Goal: Register for event/course

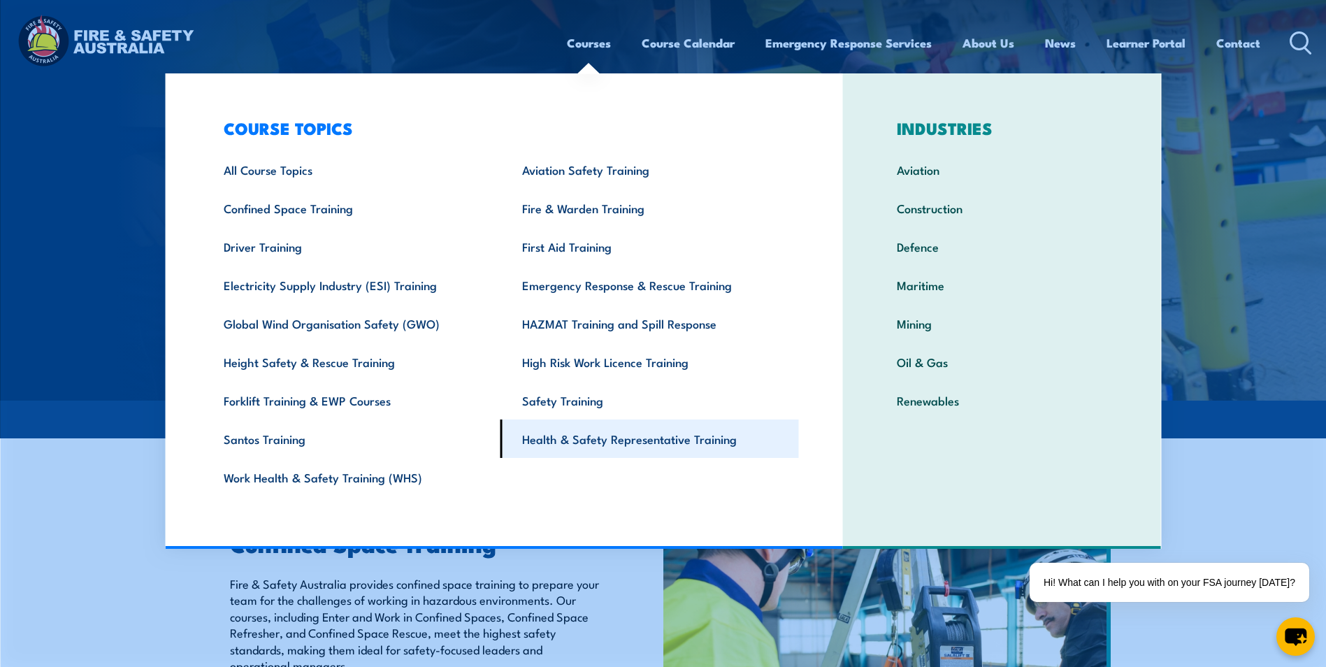
click at [653, 432] on link "Health & Safety Representative Training" at bounding box center [649, 438] width 298 height 38
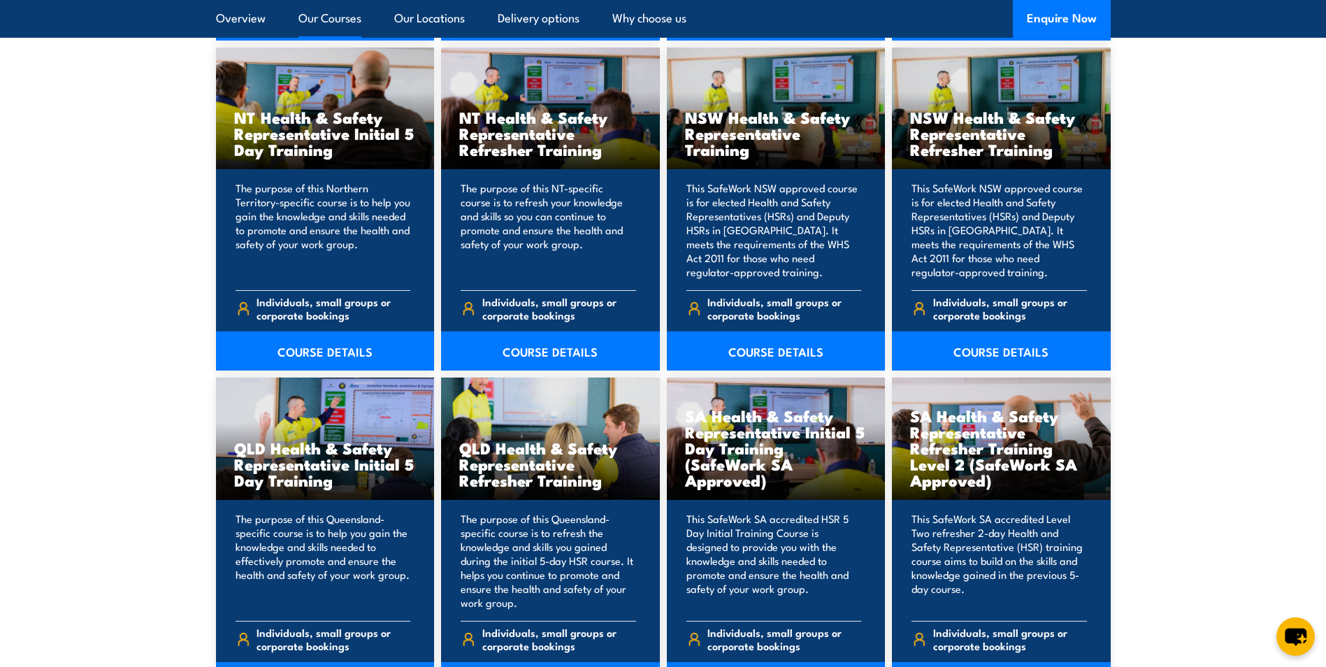
scroll to position [1747, 0]
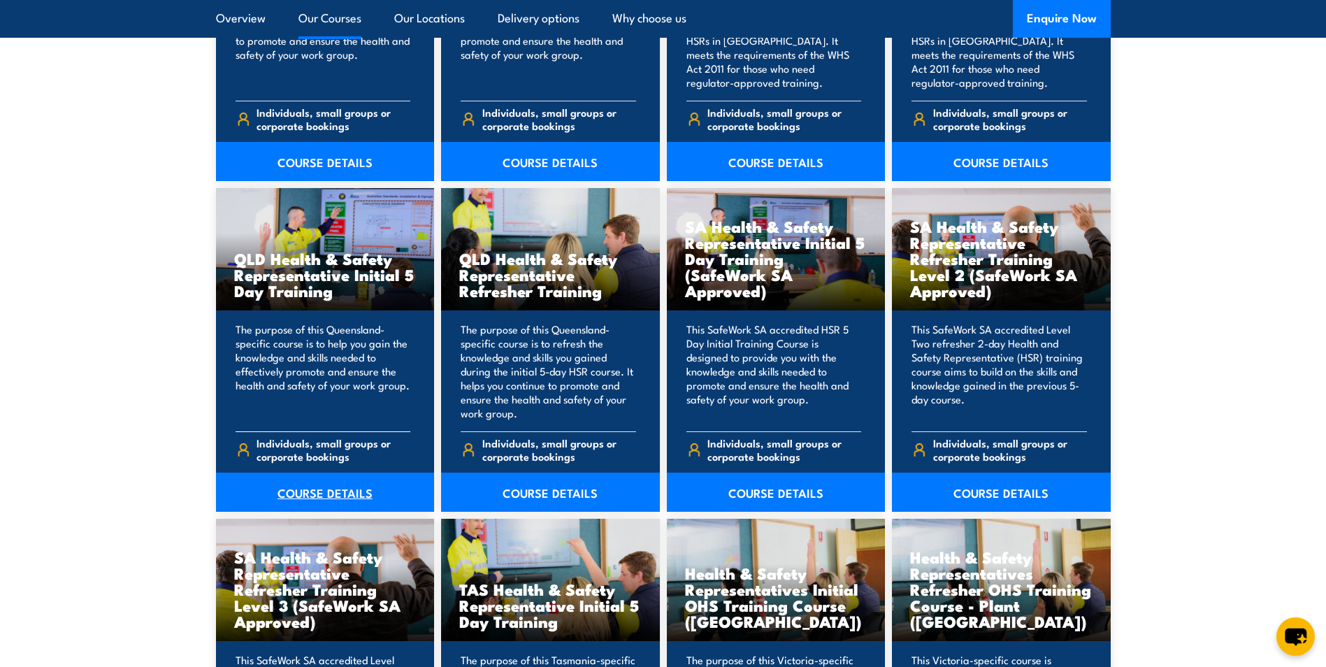
click at [291, 498] on link "COURSE DETAILS" at bounding box center [325, 491] width 219 height 39
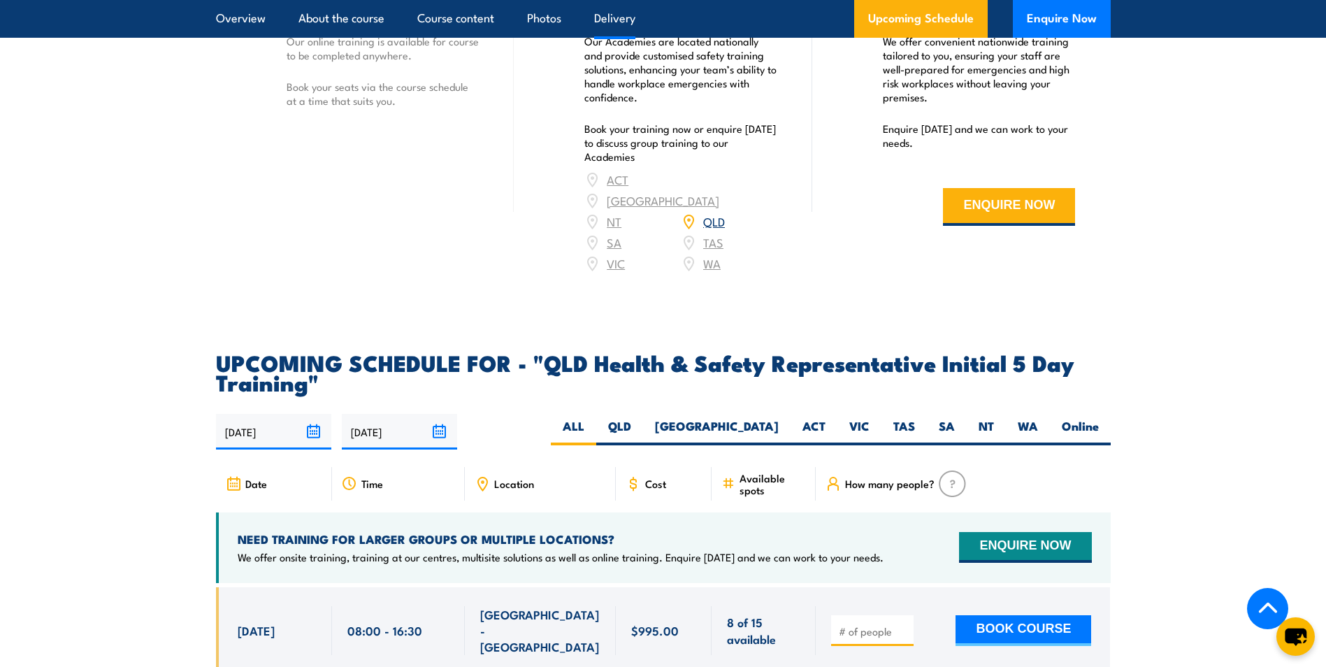
scroll to position [2027, 0]
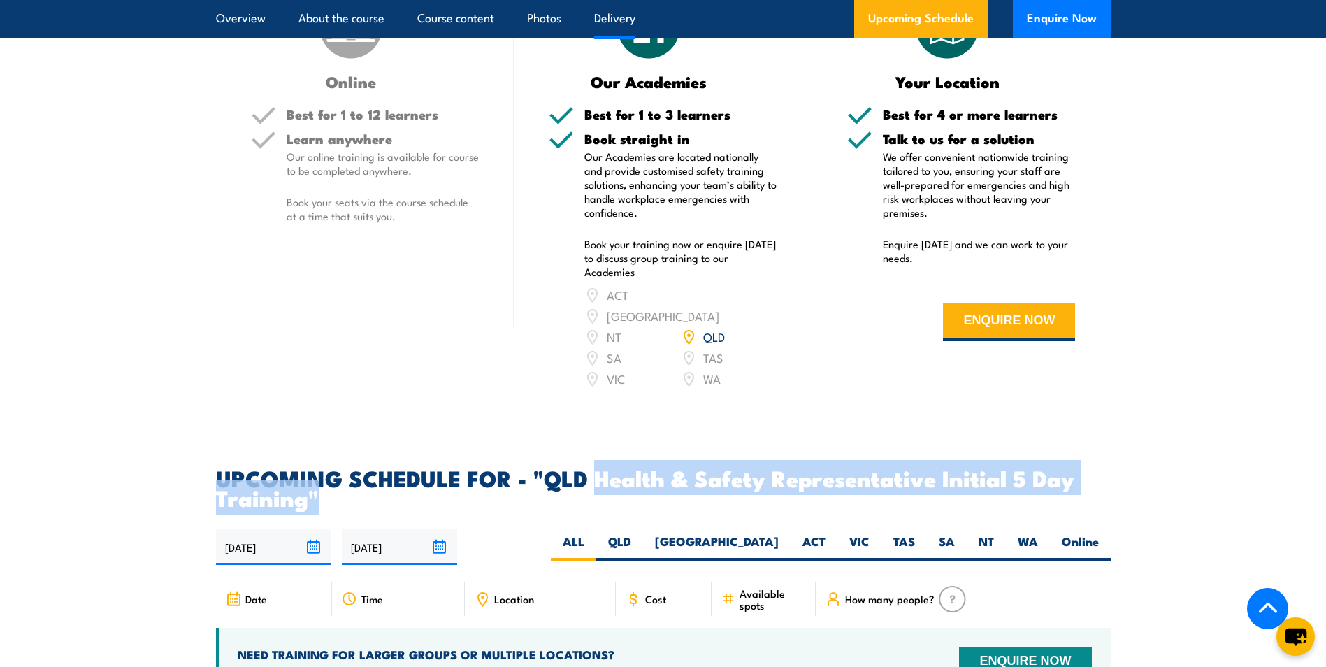
drag, startPoint x: 597, startPoint y: 473, endPoint x: 1088, endPoint y: 486, distance: 491.5
click at [1088, 486] on h2 "UPCOMING SCHEDULE FOR - "QLD Health & Safety Representative Initial 5 Day Train…" at bounding box center [663, 487] width 895 height 39
click at [1083, 486] on h2 "UPCOMING SCHEDULE FOR - "QLD Health & Safety Representative Initial 5 Day Train…" at bounding box center [663, 487] width 895 height 39
click at [714, 468] on h2 "UPCOMING SCHEDULE FOR - "QLD Health & Safety Representative Initial 5 Day Train…" at bounding box center [663, 487] width 895 height 39
drag, startPoint x: 554, startPoint y: 471, endPoint x: 1109, endPoint y: 507, distance: 556.2
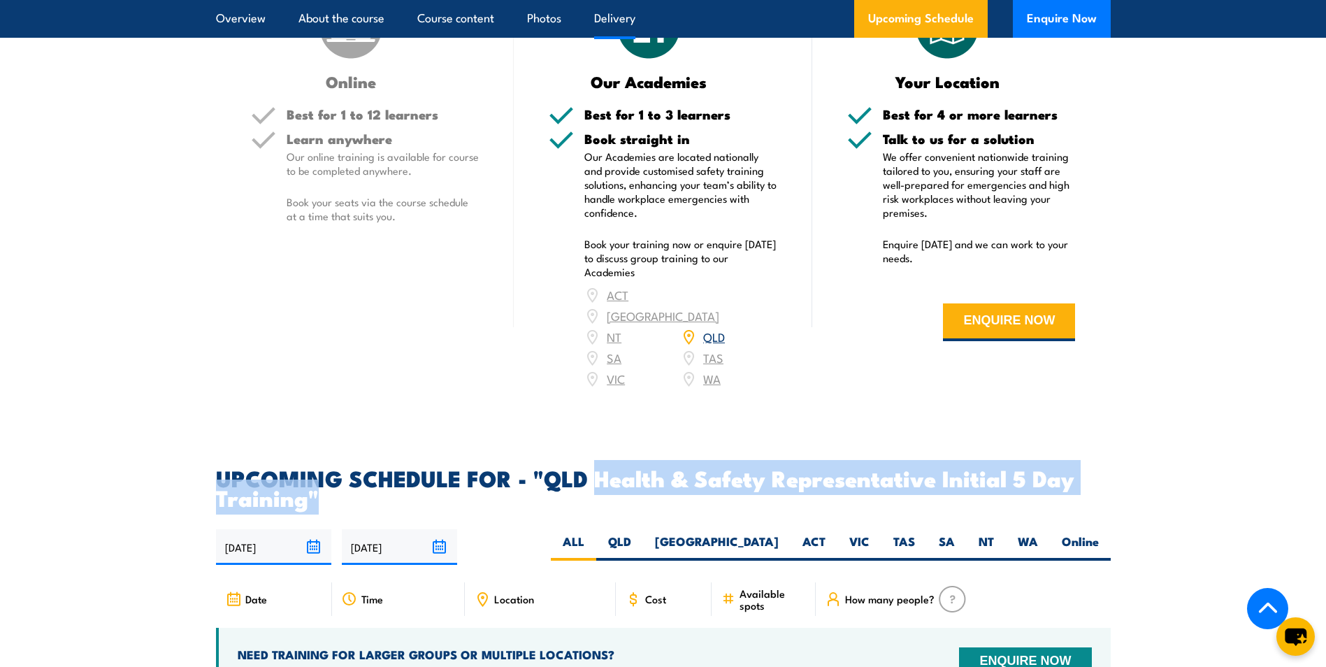
drag, startPoint x: 597, startPoint y: 468, endPoint x: 584, endPoint y: 468, distance: 13.3
click at [596, 468] on h2 "UPCOMING SCHEDULE FOR - "QLD Health & Safety Representative Initial 5 Day Train…" at bounding box center [663, 487] width 895 height 39
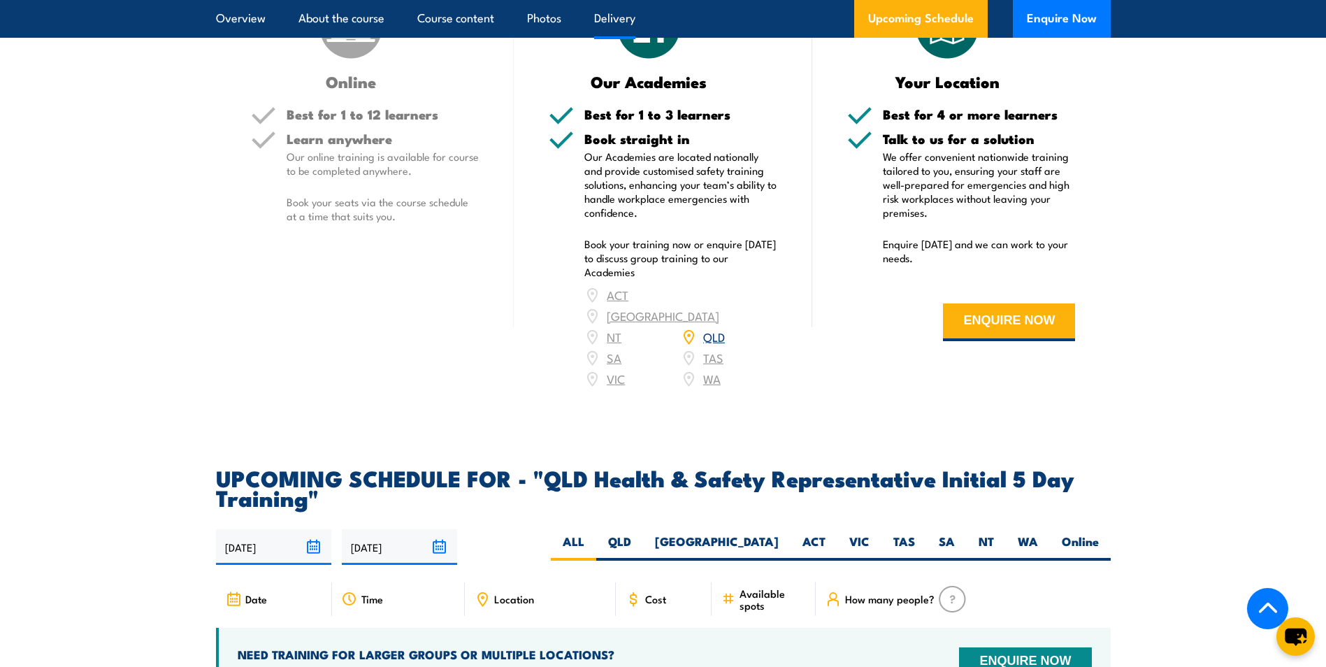
click at [548, 474] on h2 "UPCOMING SCHEDULE FOR - "QLD Health & Safety Representative Initial 5 Day Train…" at bounding box center [663, 487] width 895 height 39
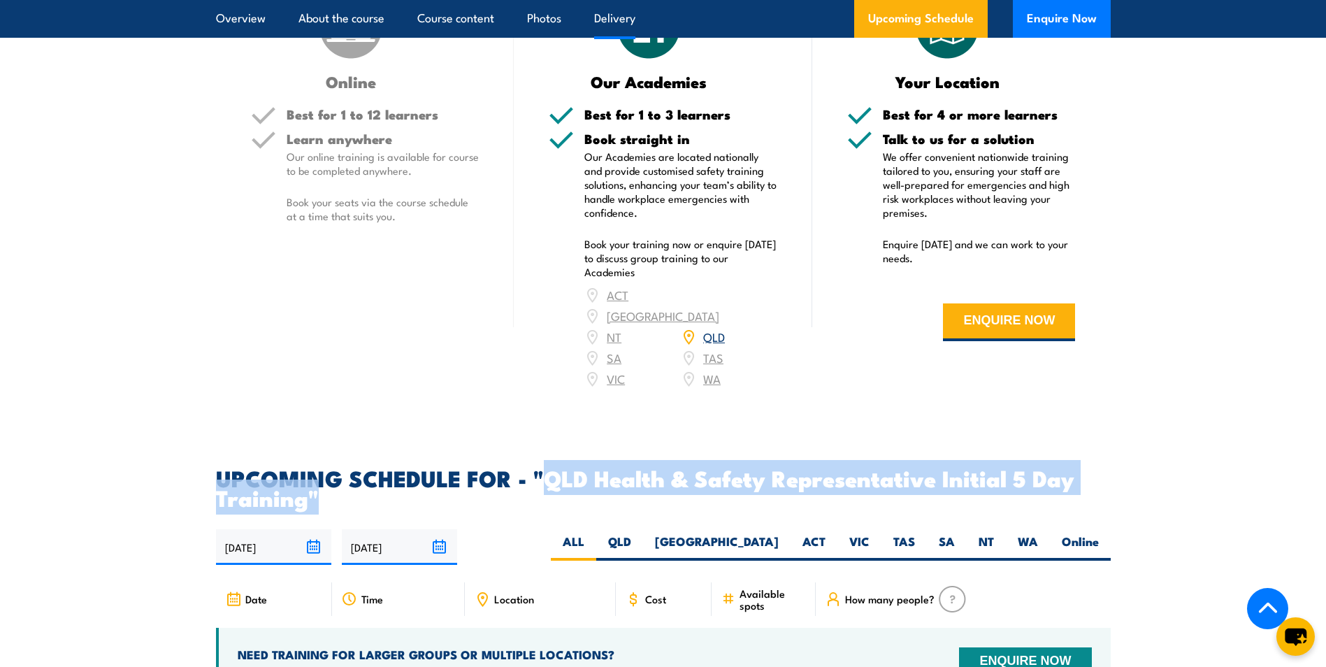
drag, startPoint x: 548, startPoint y: 474, endPoint x: 563, endPoint y: 493, distance: 23.9
click at [563, 493] on h2 "UPCOMING SCHEDULE FOR - "QLD Health & Safety Representative Initial 5 Day Train…" at bounding box center [663, 487] width 895 height 39
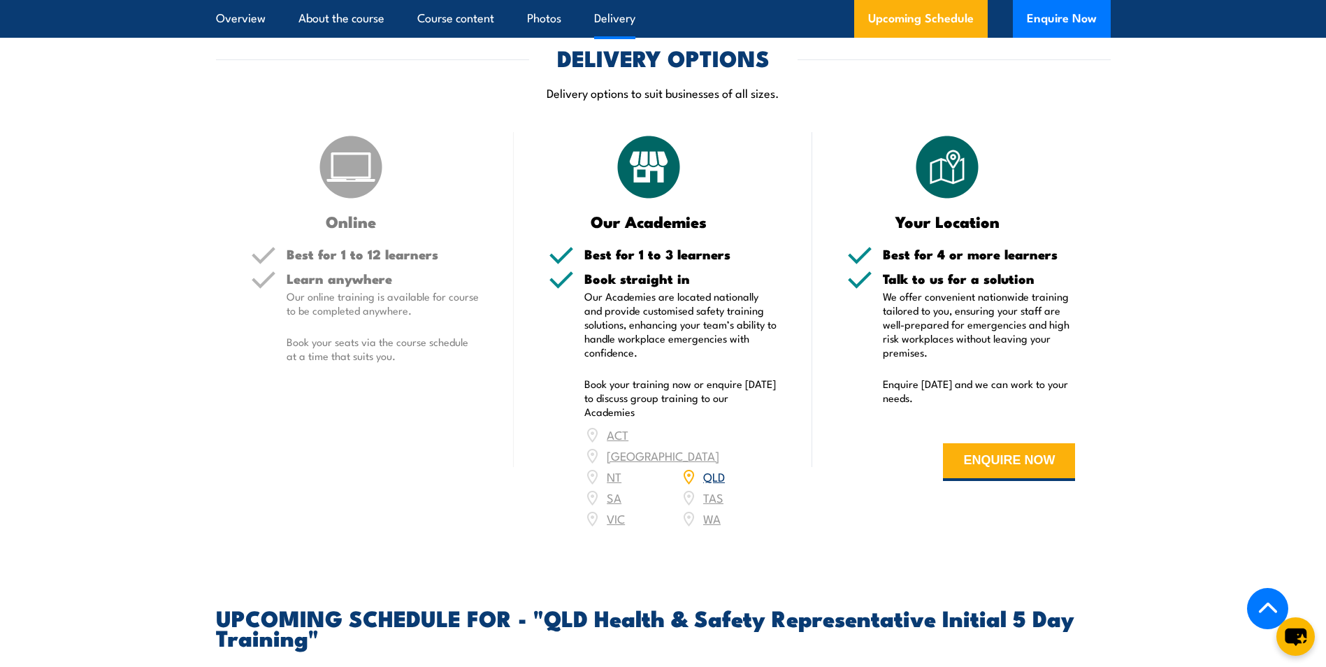
scroll to position [2307, 0]
